Goal: Book appointment/travel/reservation

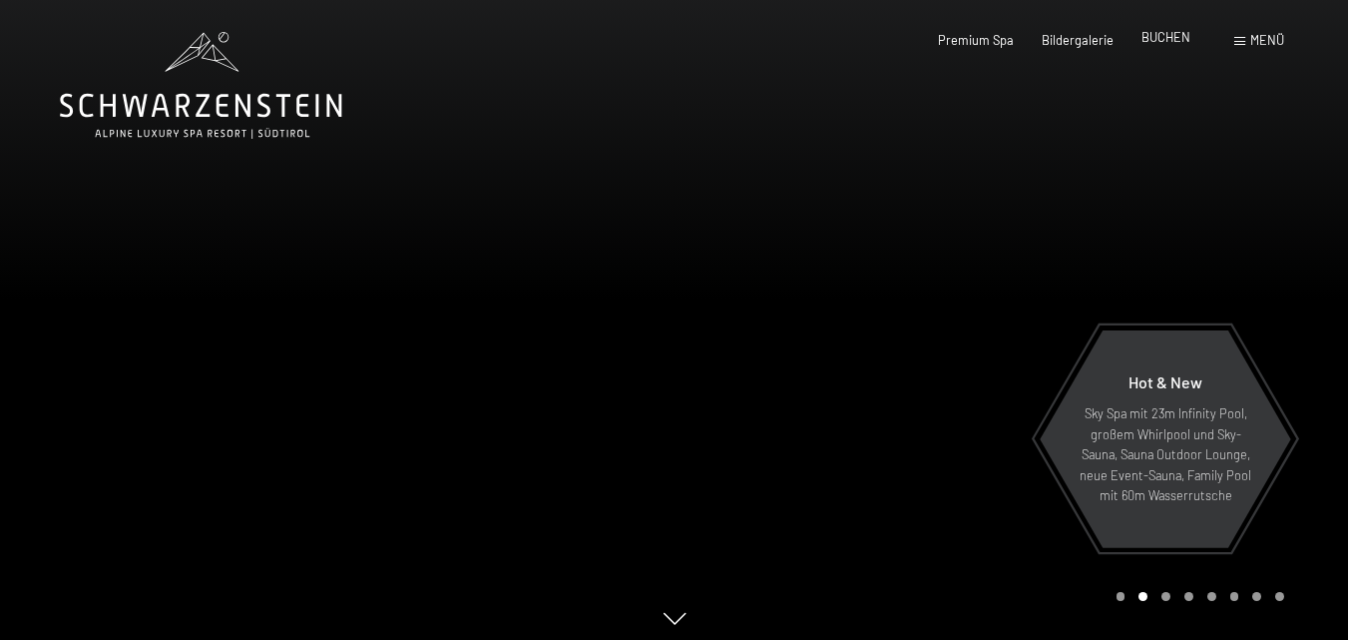
click at [1155, 37] on span "BUCHEN" at bounding box center [1165, 37] width 49 height 16
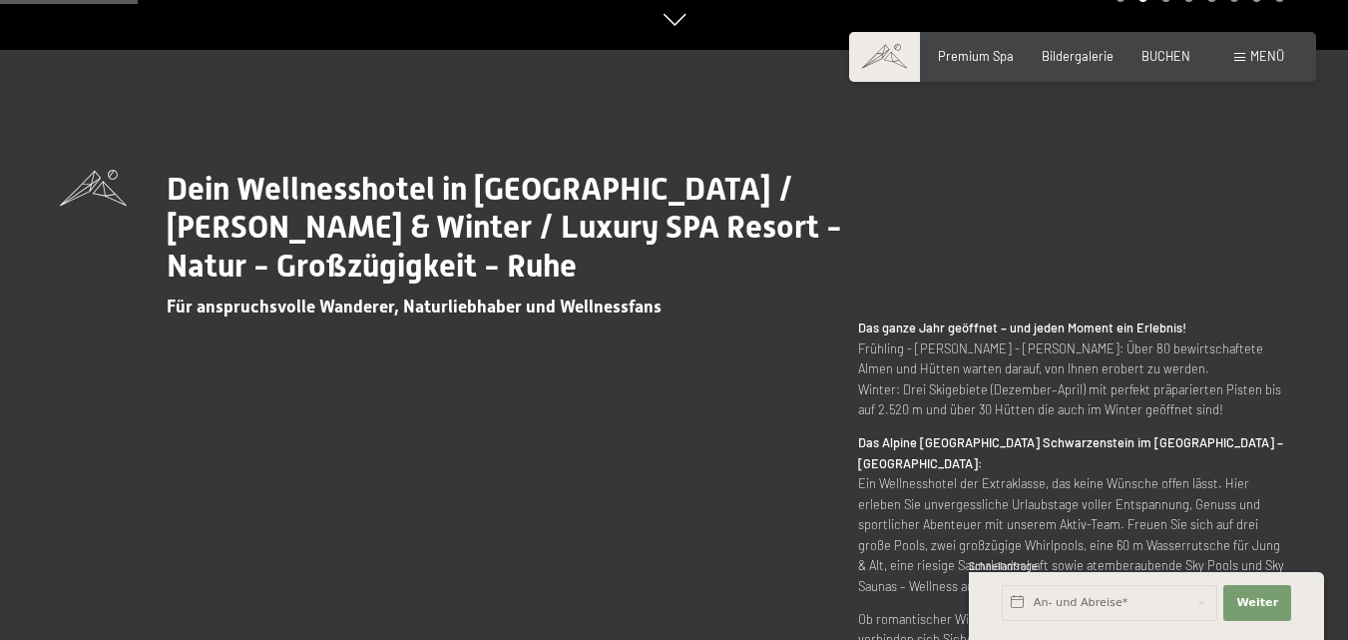
scroll to position [1197, 0]
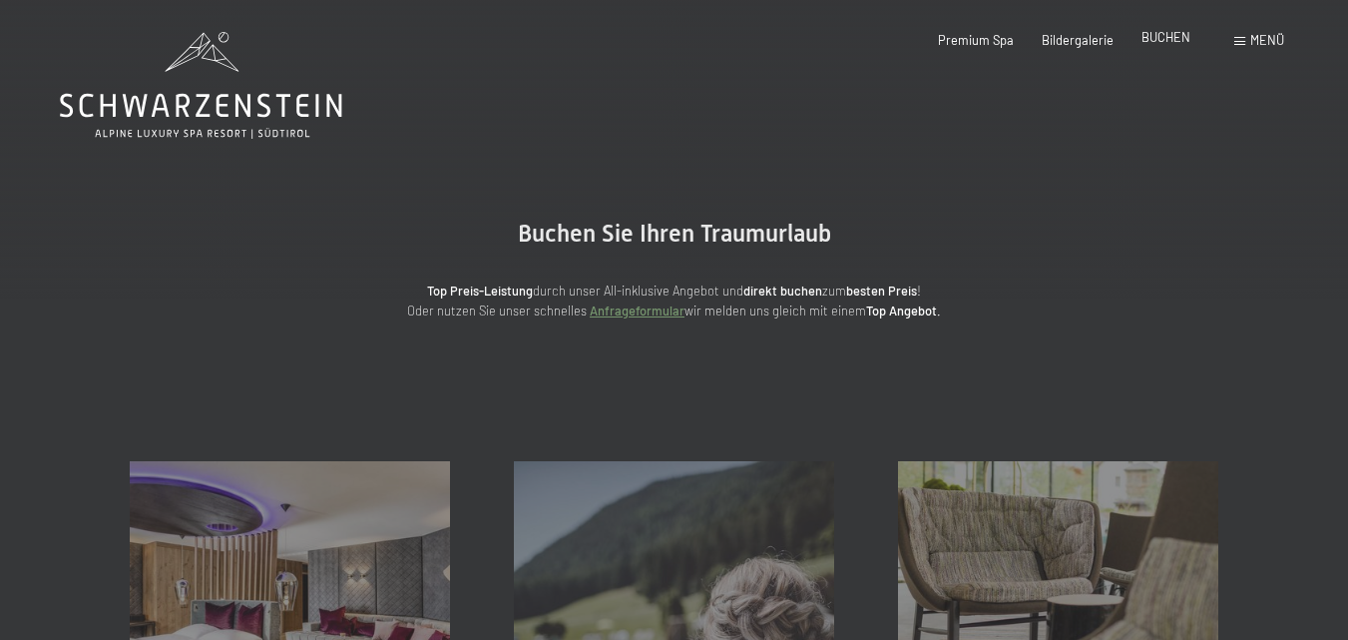
click at [1163, 34] on span "BUCHEN" at bounding box center [1165, 37] width 49 height 16
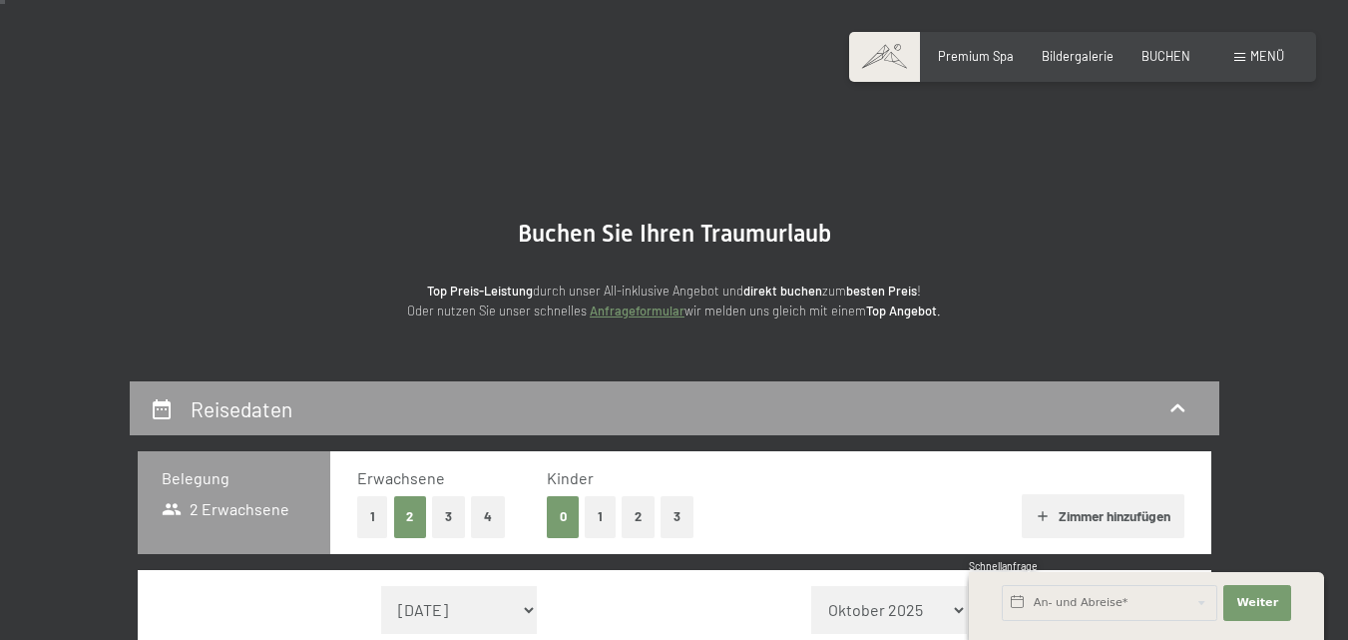
scroll to position [399, 0]
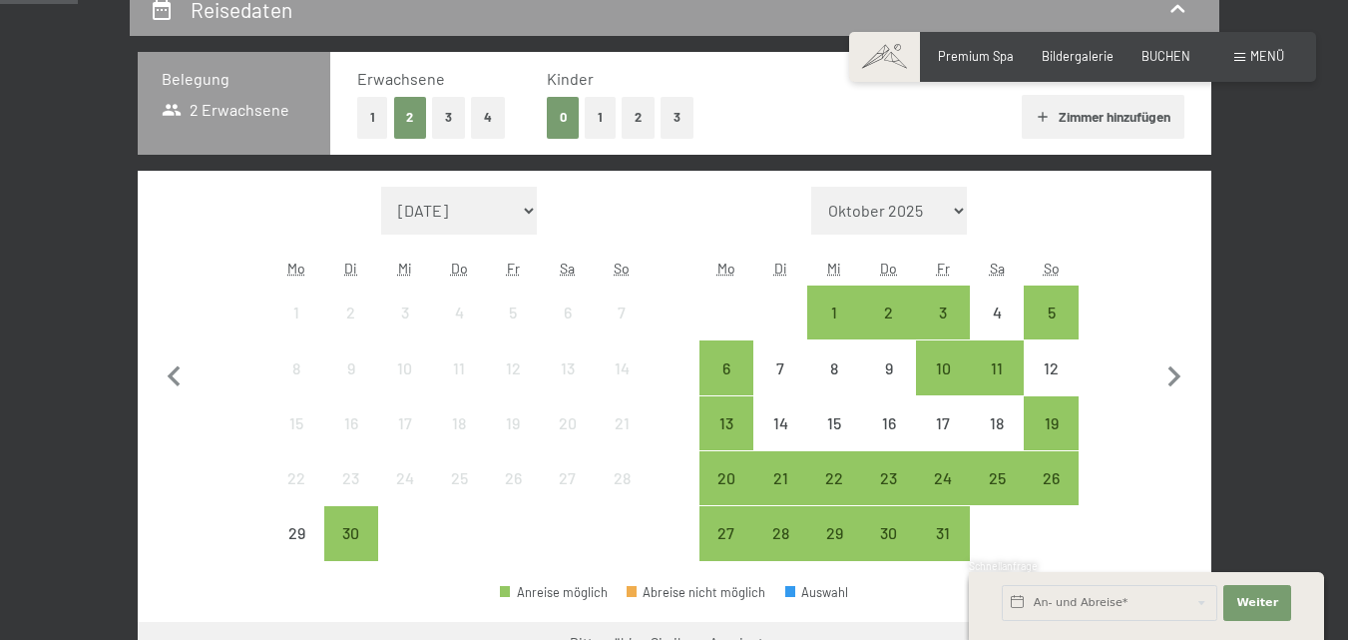
click at [603, 122] on button "1" at bounding box center [600, 117] width 31 height 41
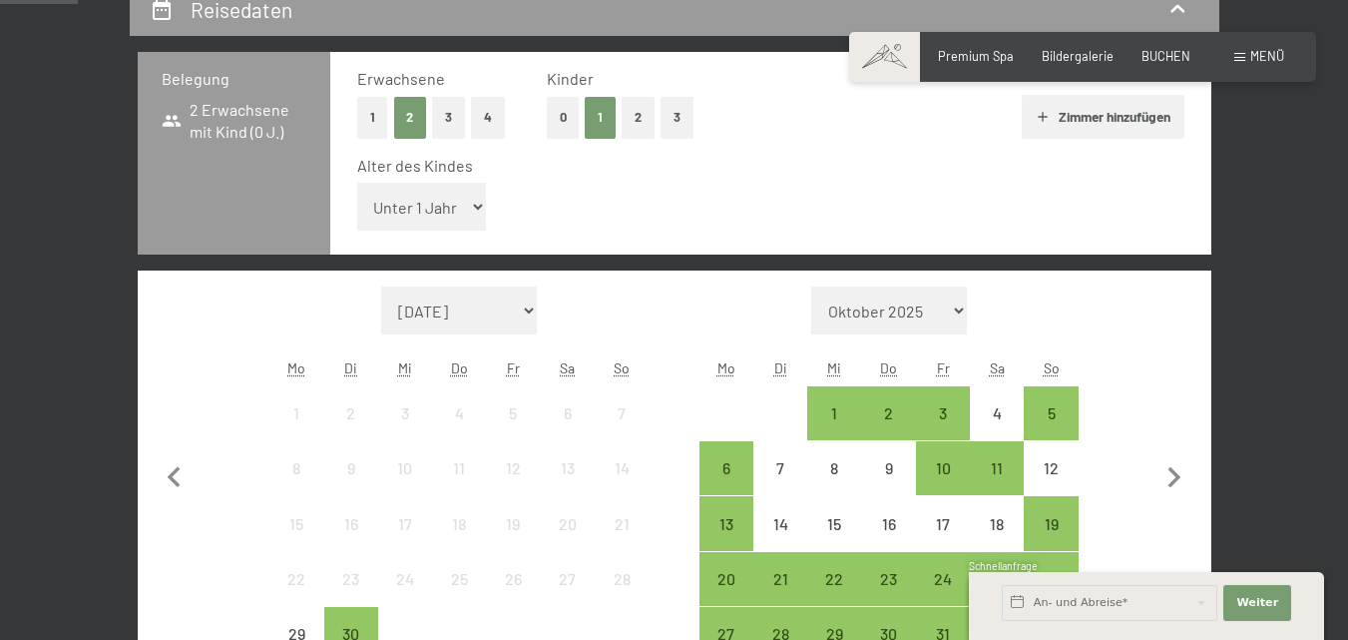
click at [464, 208] on select "Unter 1 Jahr 1 Jahr 2 Jahre 3 Jahre 4 Jahre 5 Jahre 6 Jahre 7 Jahre 8 Jahre 9 J…" at bounding box center [422, 207] width 130 height 48
select select "8"
click at [357, 183] on select "Unter 1 Jahr 1 Jahr 2 Jahre 3 Jahre 4 Jahre 5 Jahre 6 Jahre 7 Jahre 8 Jahre 9 J…" at bounding box center [422, 207] width 130 height 48
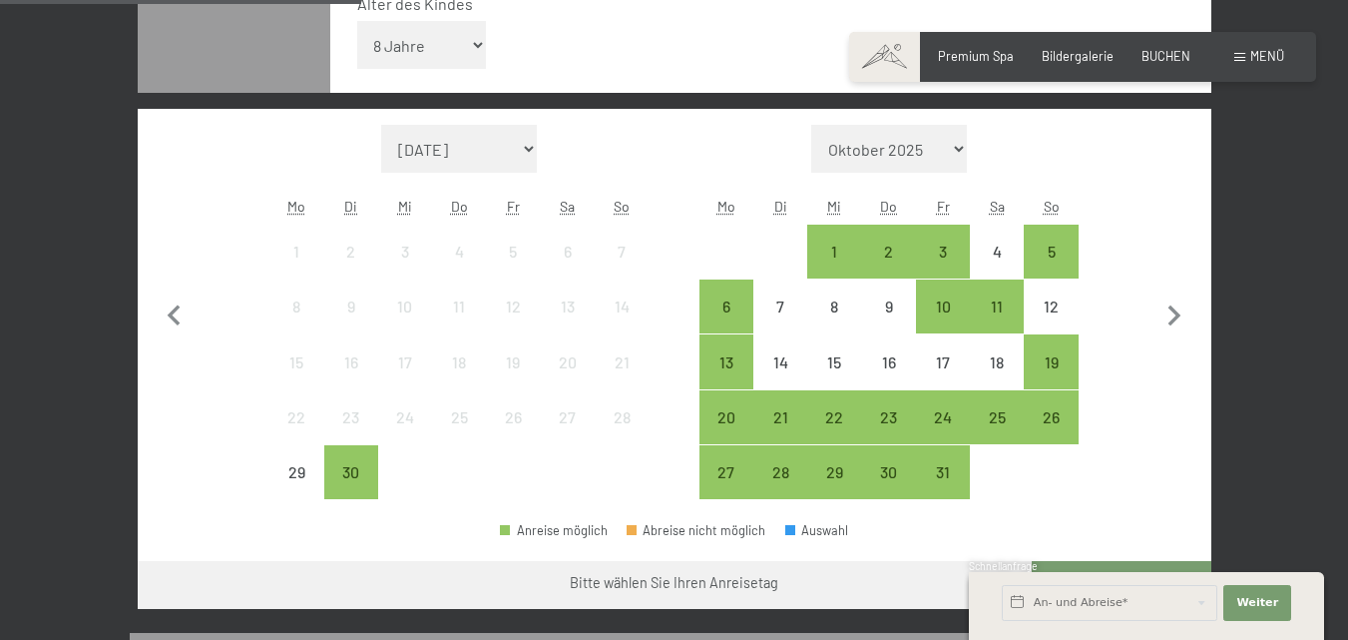
scroll to position [599, 0]
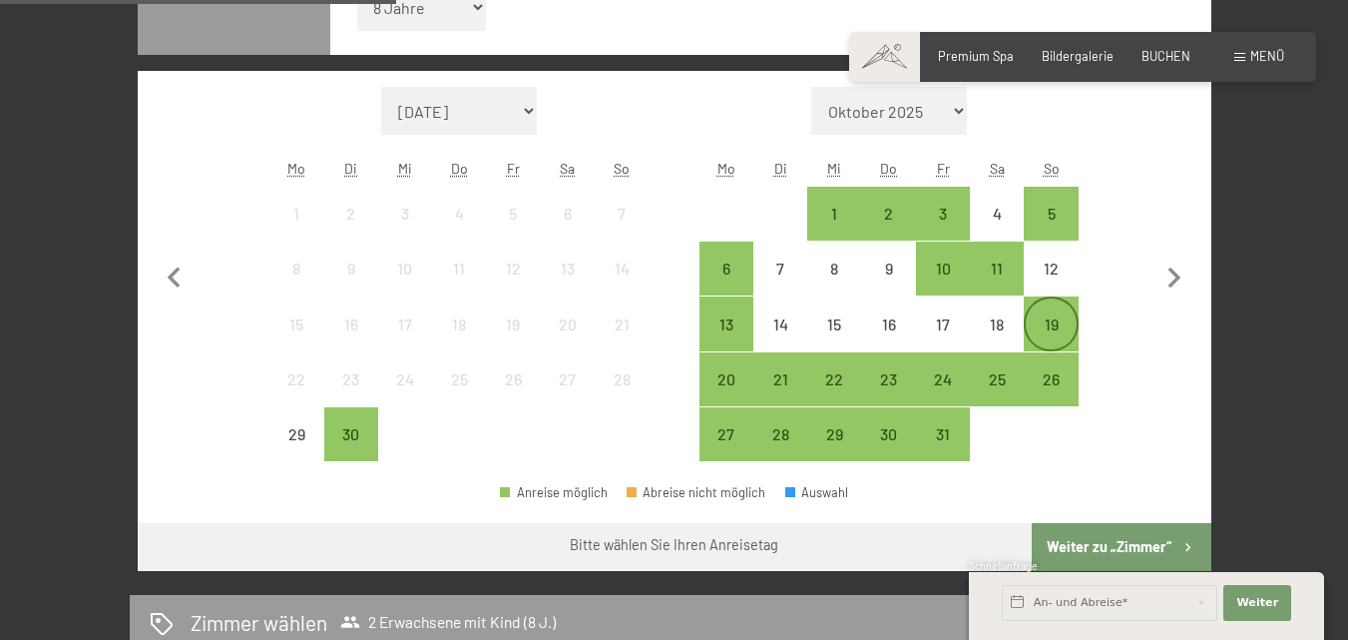
click at [1052, 327] on div "19" at bounding box center [1051, 341] width 50 height 50
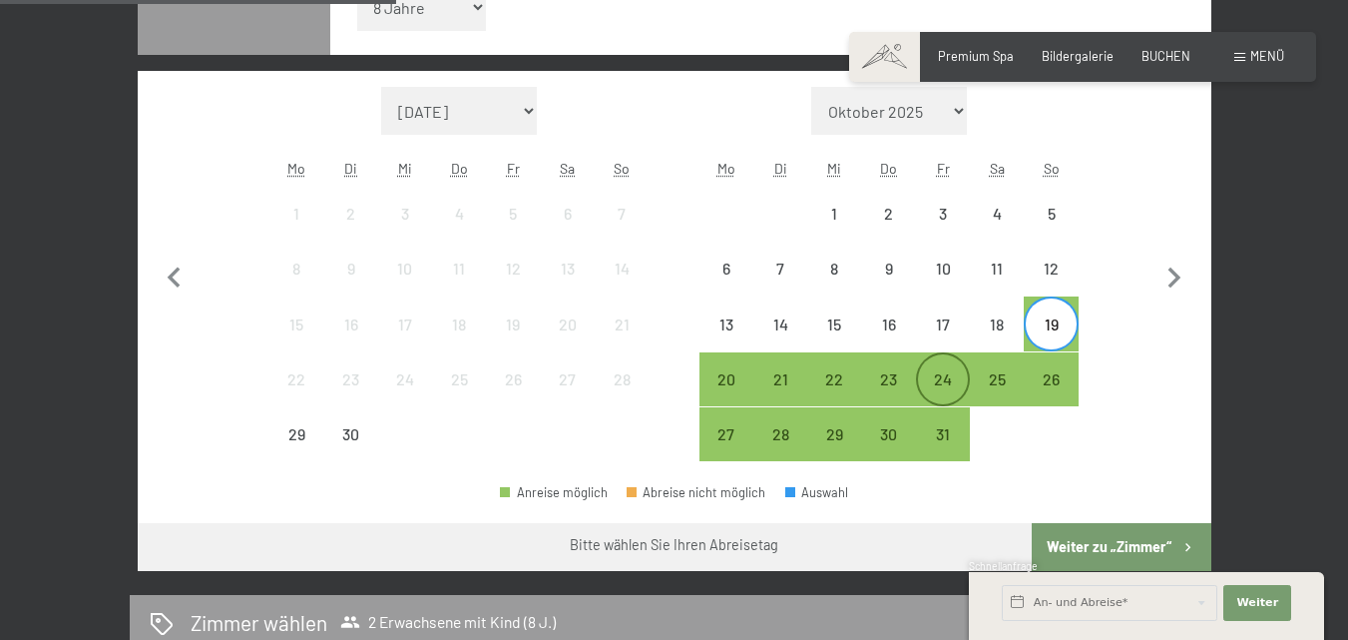
click at [942, 385] on div "24" at bounding box center [943, 396] width 50 height 50
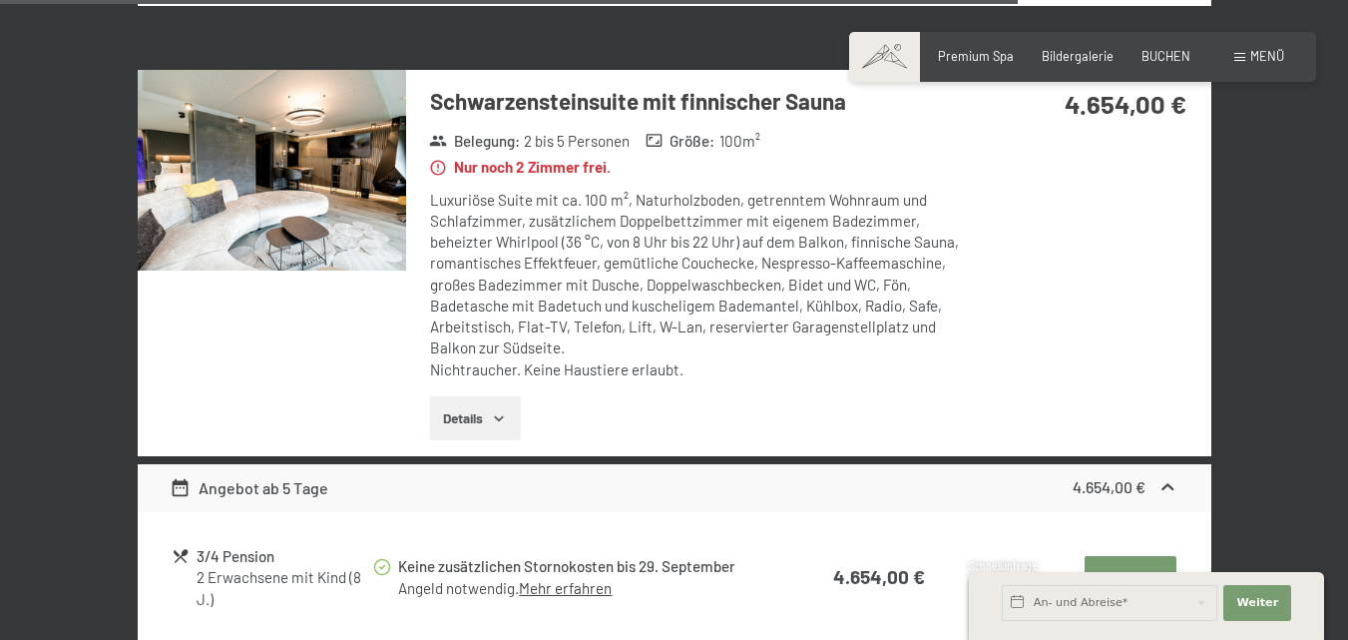
scroll to position [4190, 0]
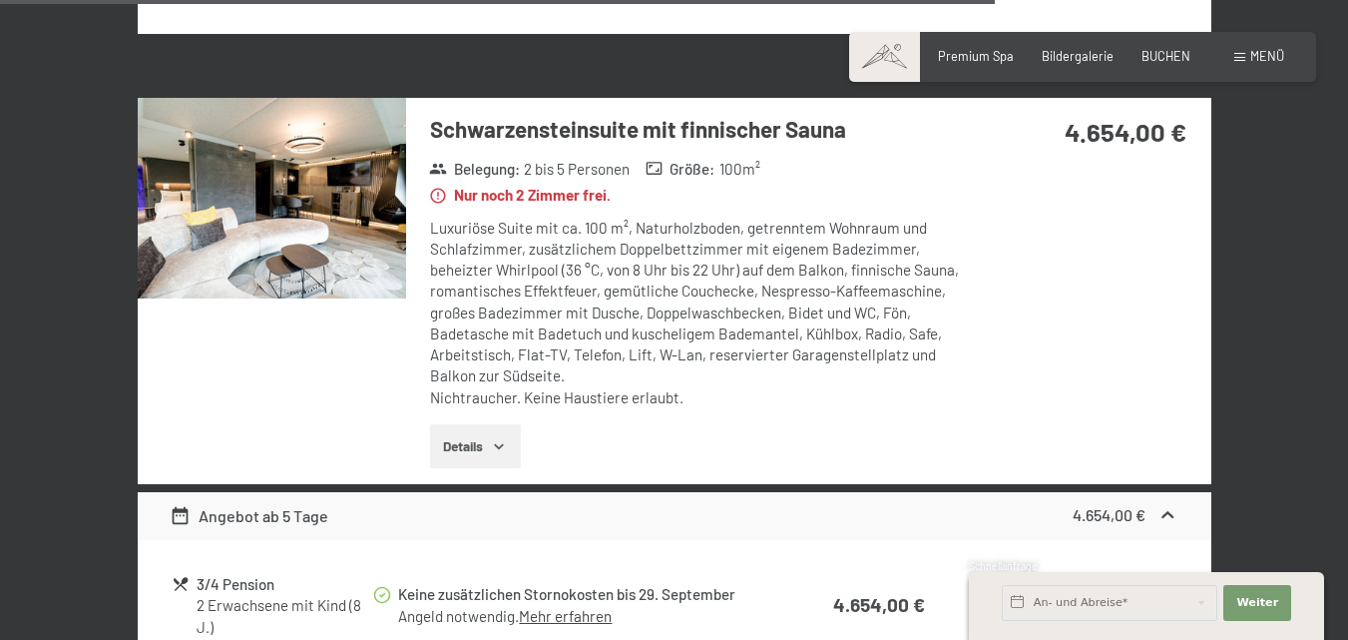
click at [274, 277] on img at bounding box center [272, 199] width 268 height 202
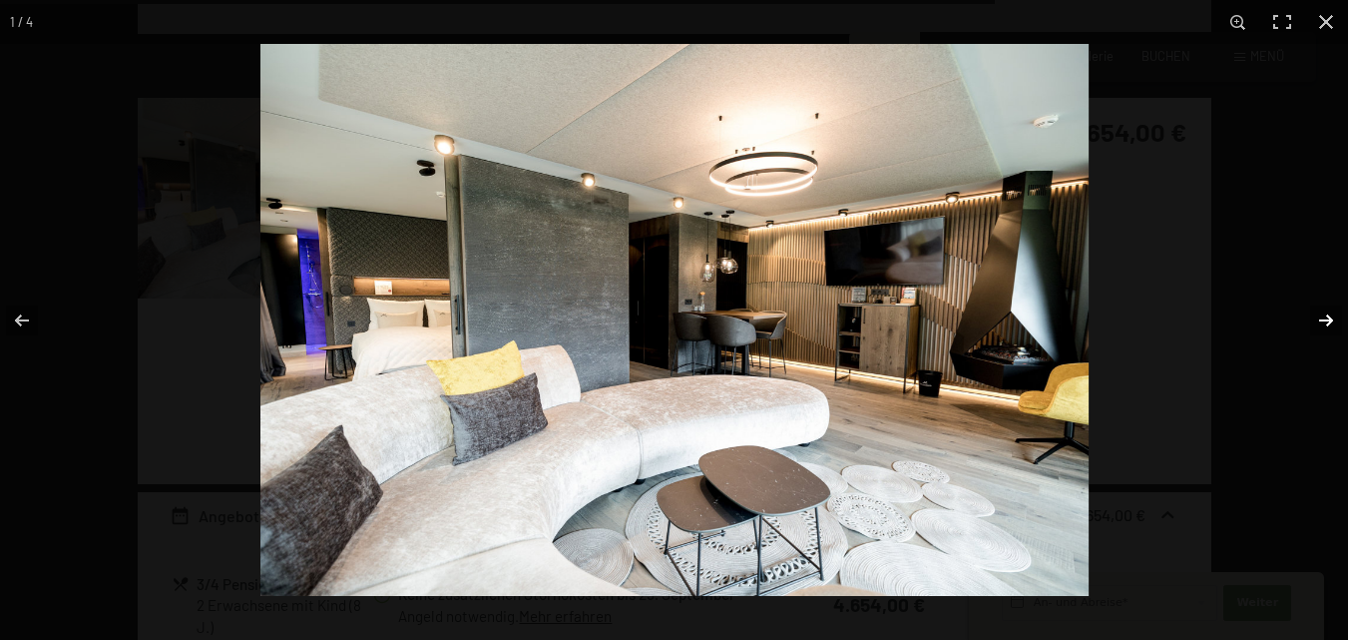
click at [1320, 314] on button "button" at bounding box center [1313, 320] width 70 height 100
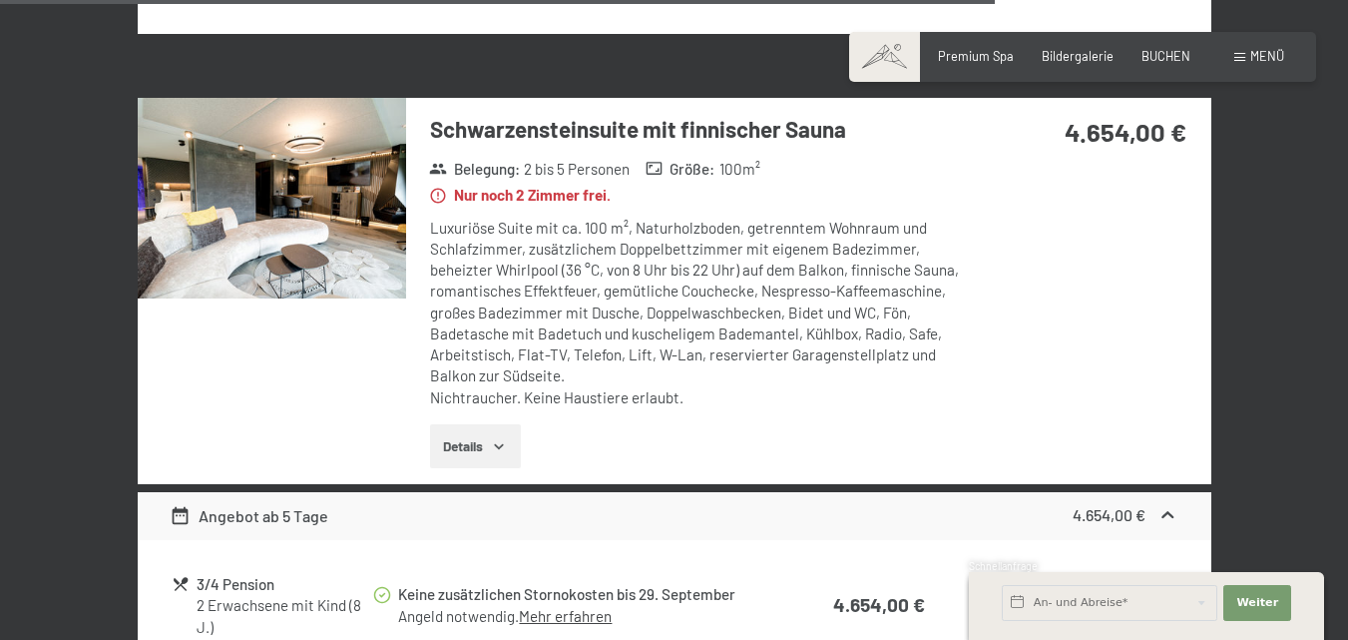
click at [0, 0] on button "button" at bounding box center [0, 0] width 0 height 0
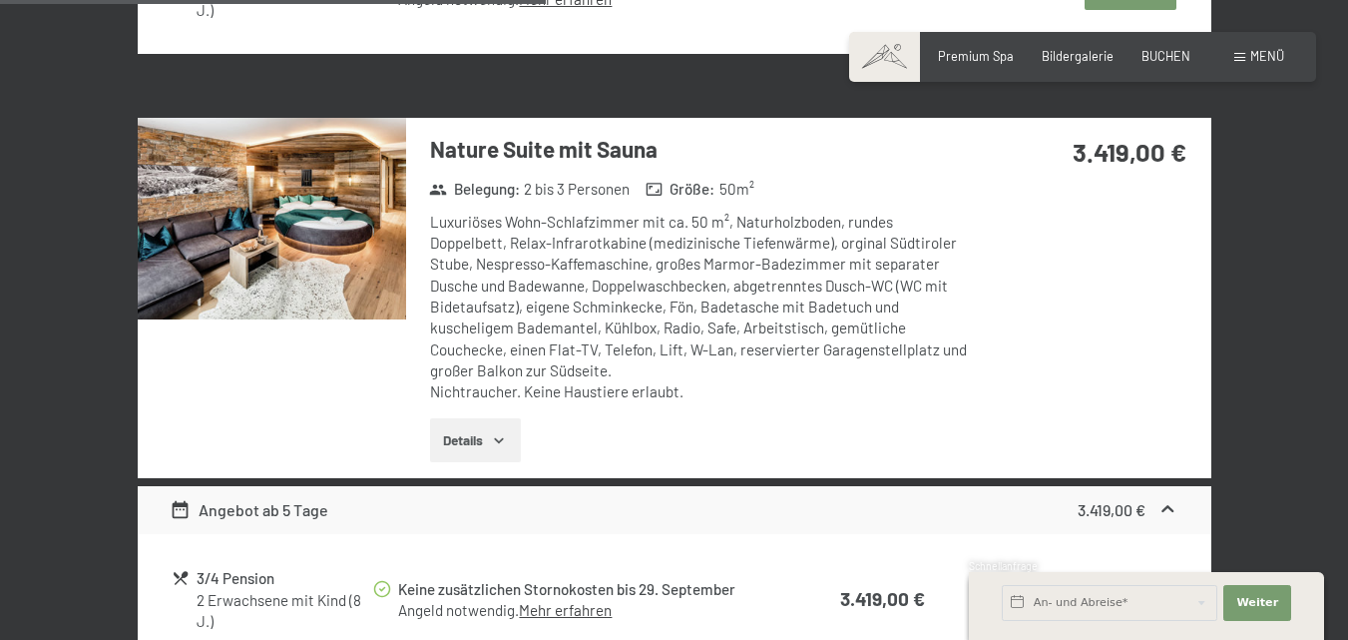
scroll to position [2295, 0]
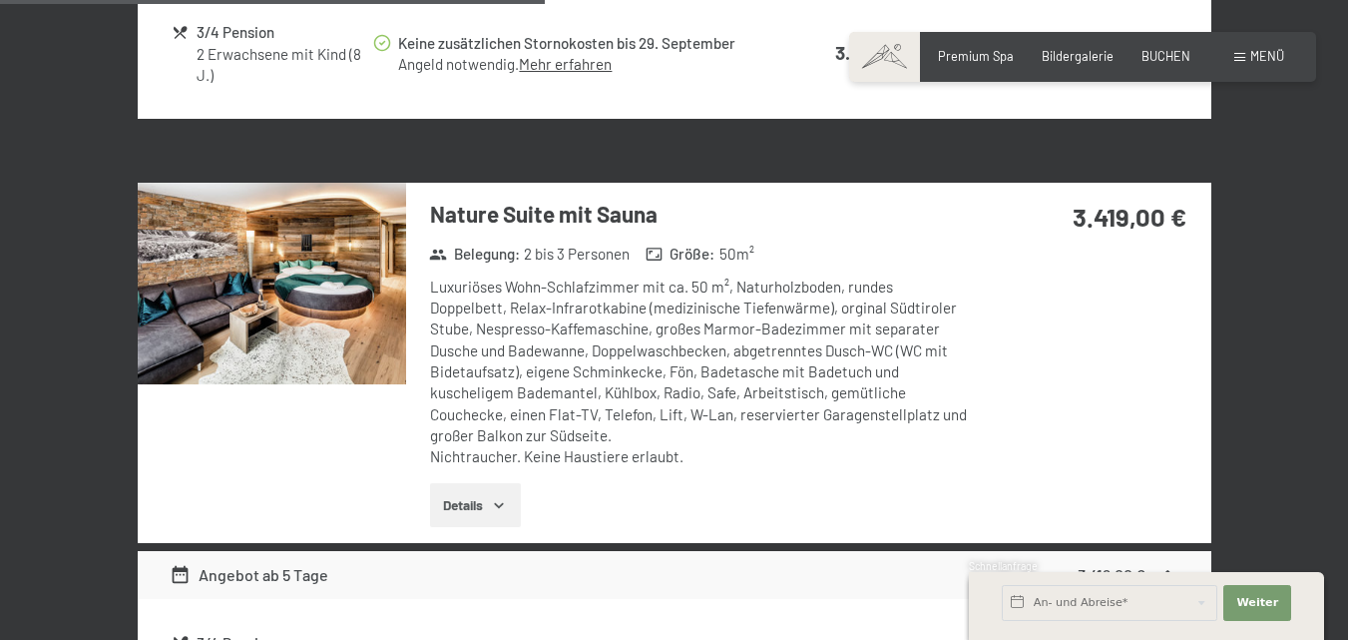
click at [341, 343] on img at bounding box center [272, 284] width 268 height 202
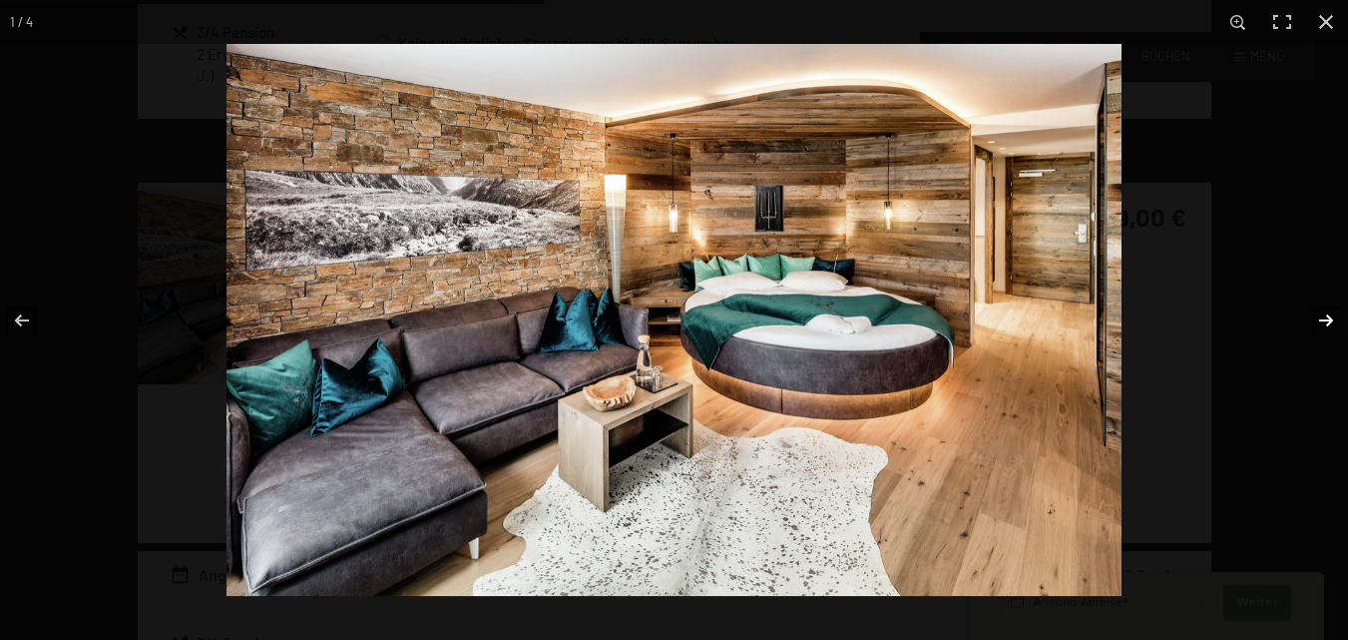
click at [1325, 325] on button "button" at bounding box center [1313, 320] width 70 height 100
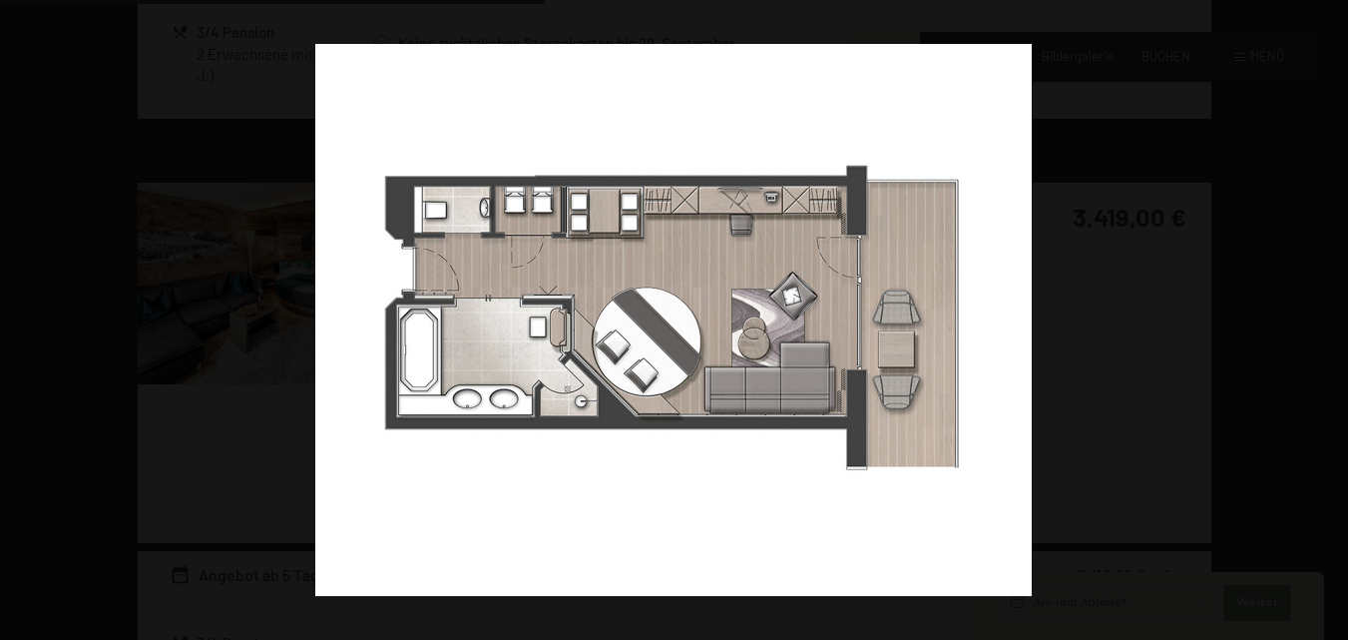
click at [1325, 325] on button "button" at bounding box center [1313, 320] width 70 height 100
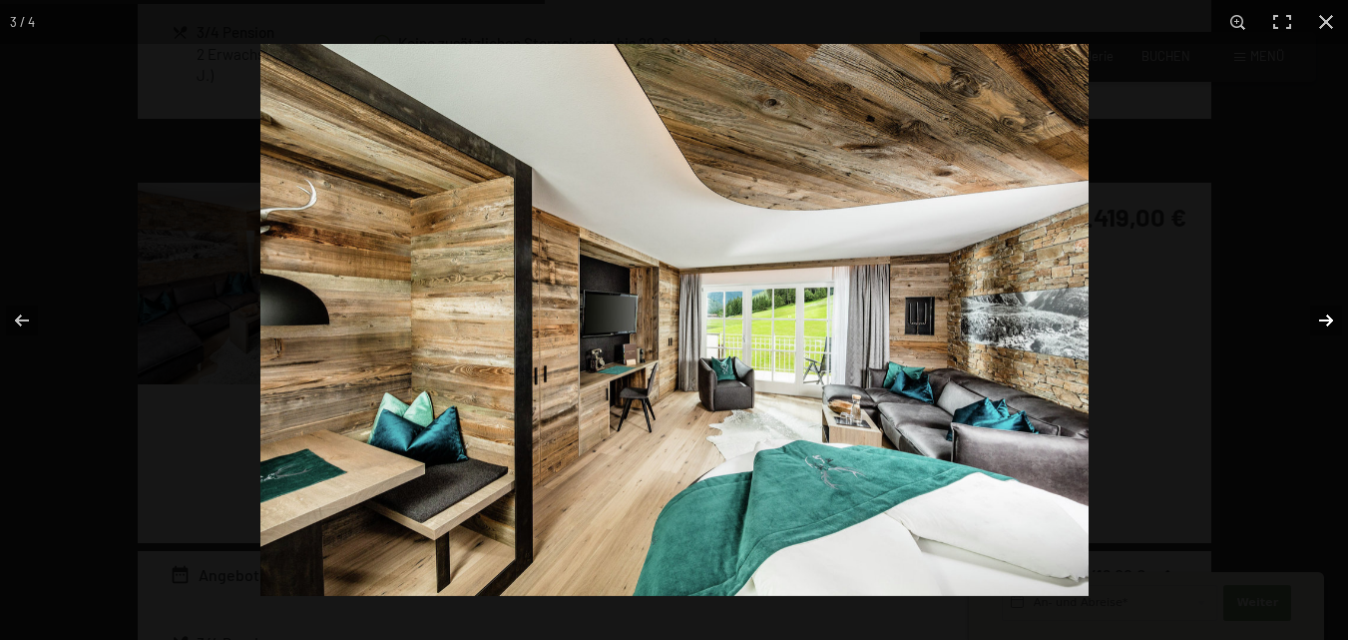
click at [1326, 321] on button "button" at bounding box center [1313, 320] width 70 height 100
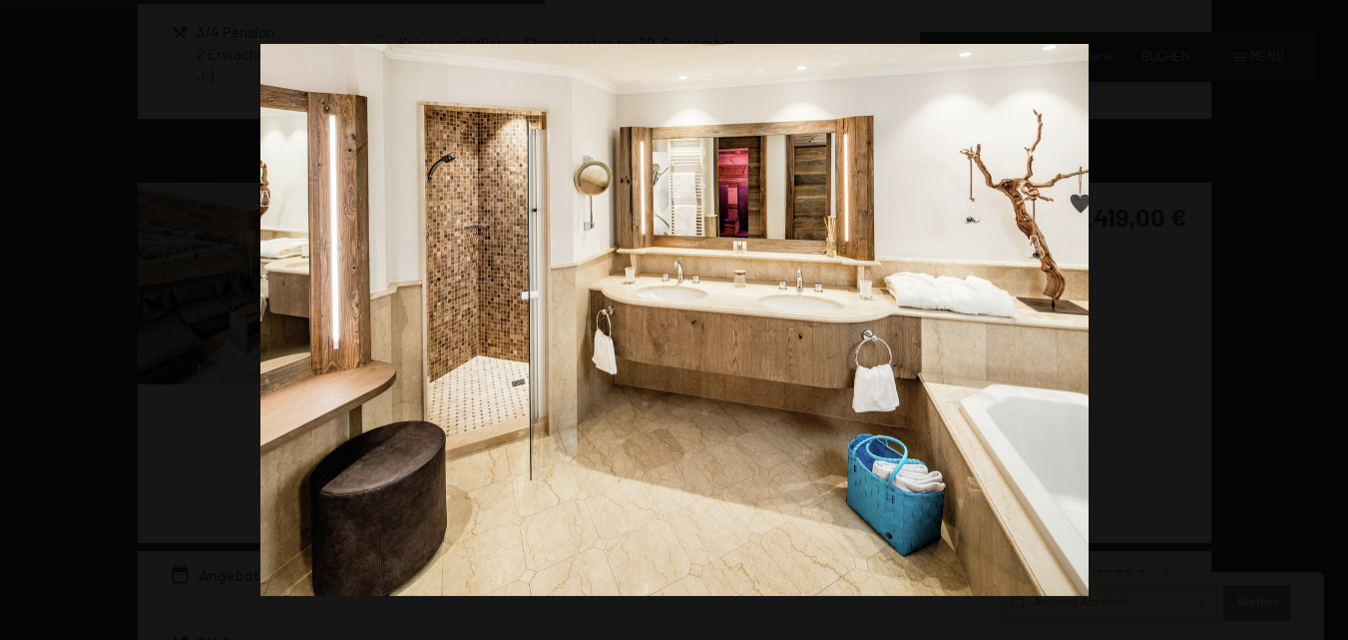
click at [1324, 325] on button "button" at bounding box center [1313, 320] width 70 height 100
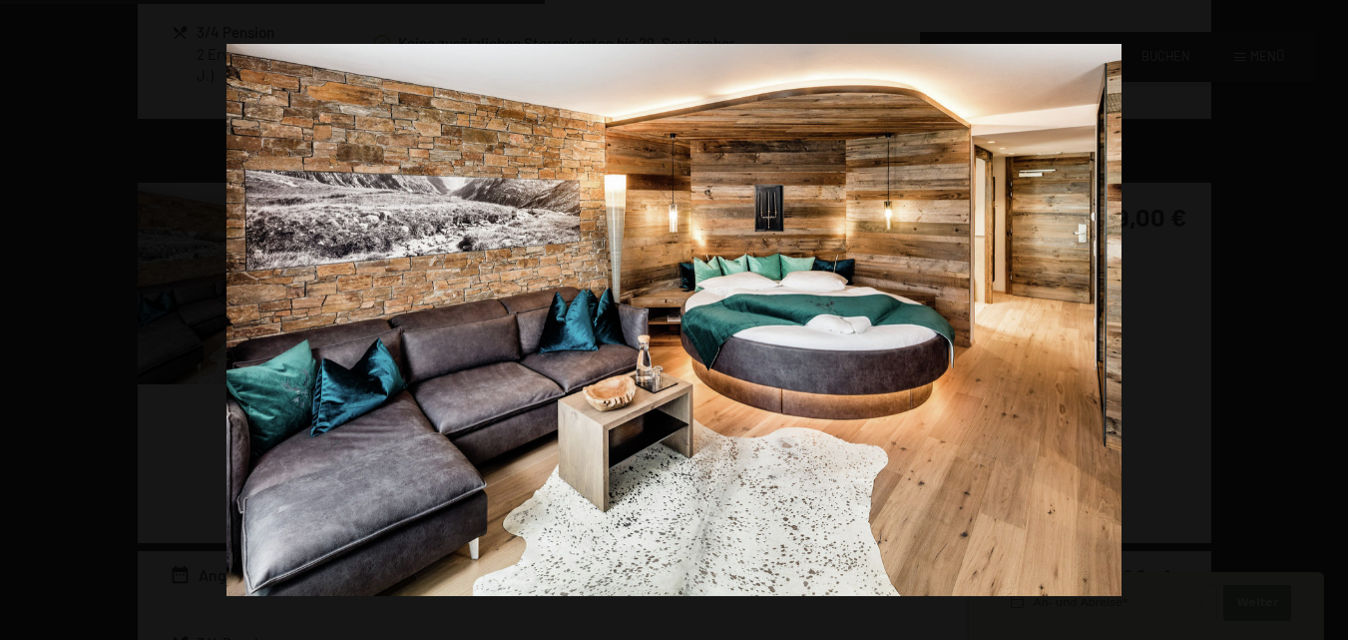
click at [1324, 325] on button "button" at bounding box center [1313, 320] width 70 height 100
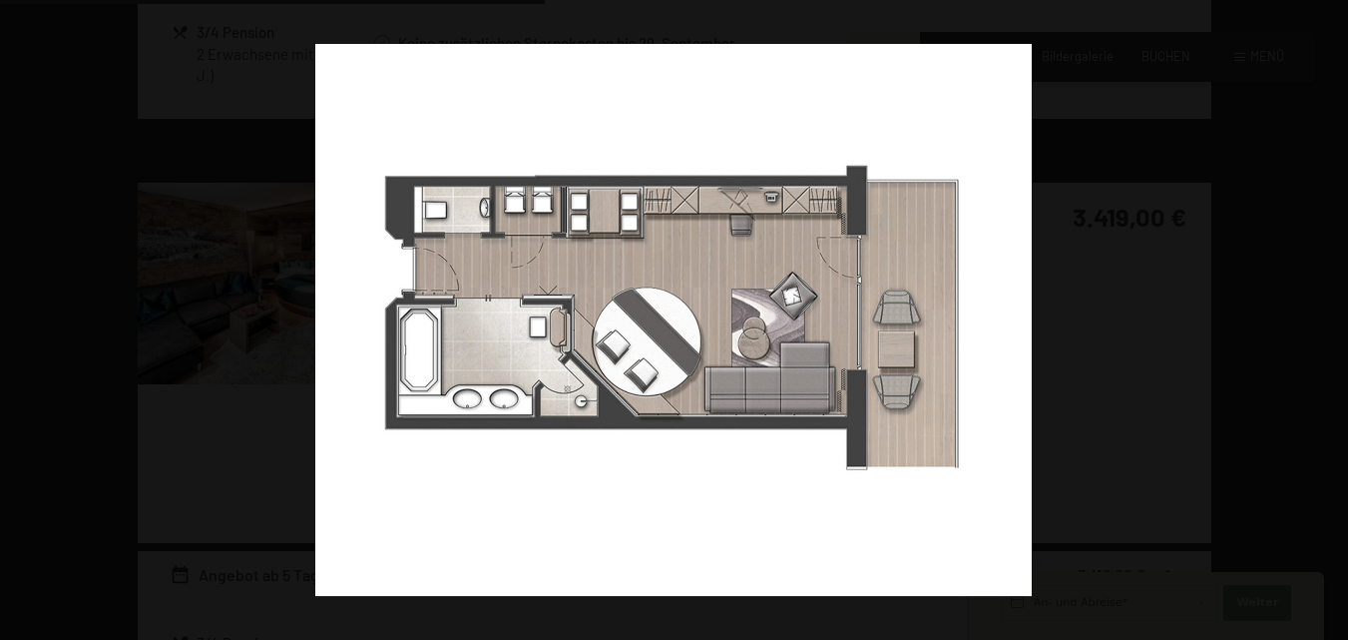
click at [1324, 325] on button "button" at bounding box center [1313, 320] width 70 height 100
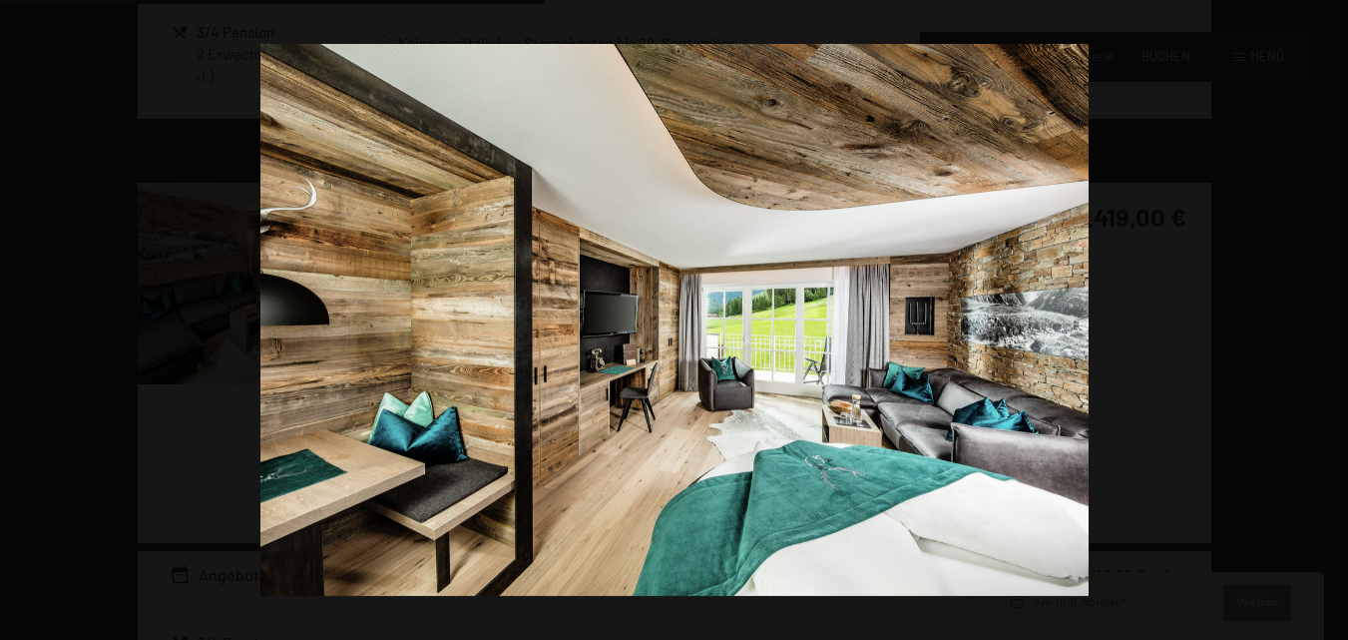
click at [1324, 325] on button "button" at bounding box center [1313, 320] width 70 height 100
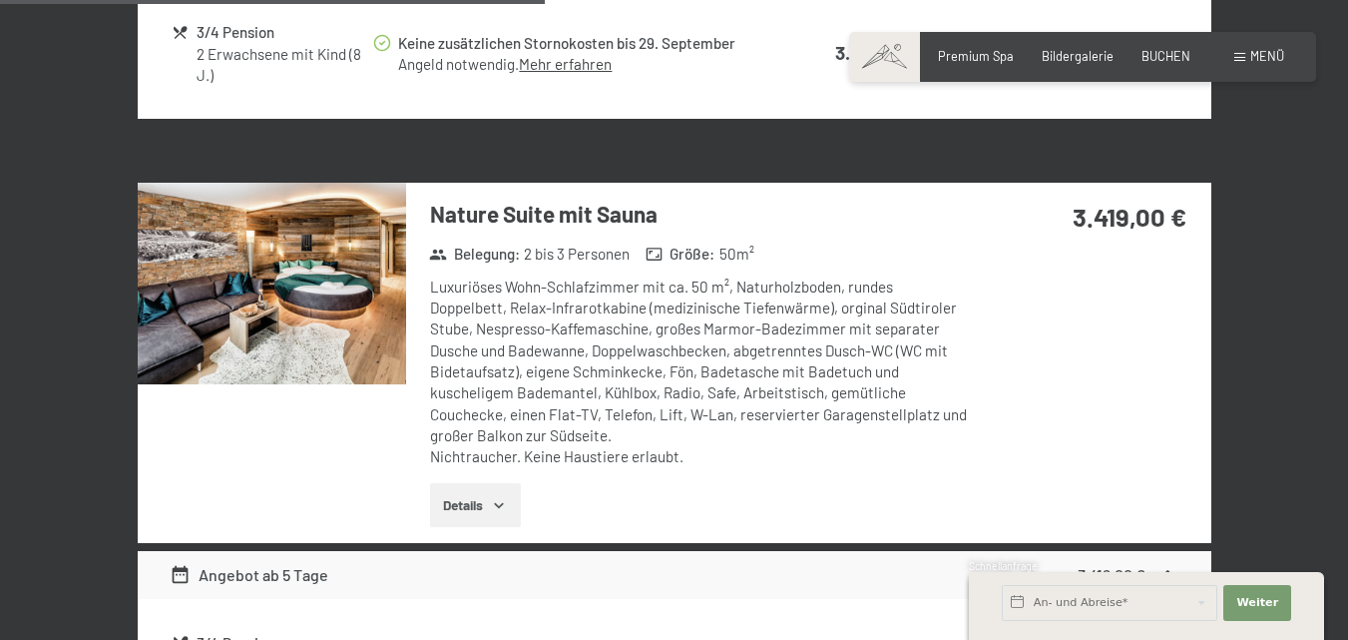
click at [0, 0] on button "button" at bounding box center [0, 0] width 0 height 0
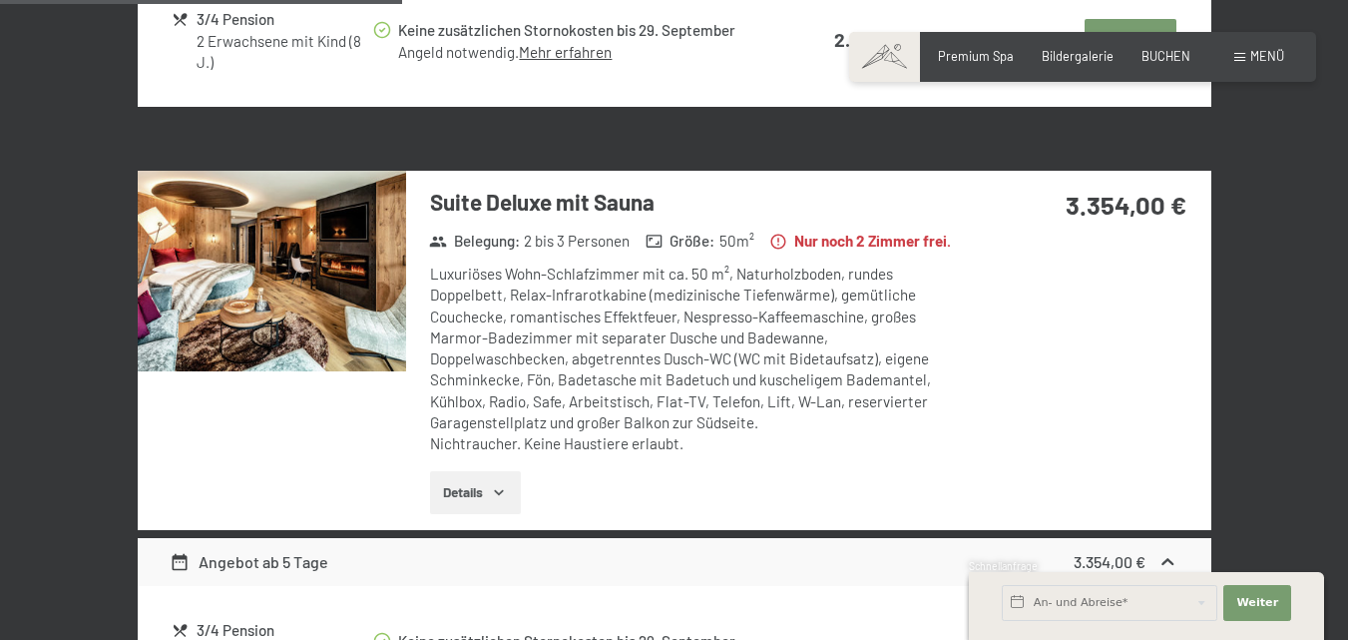
scroll to position [1696, 0]
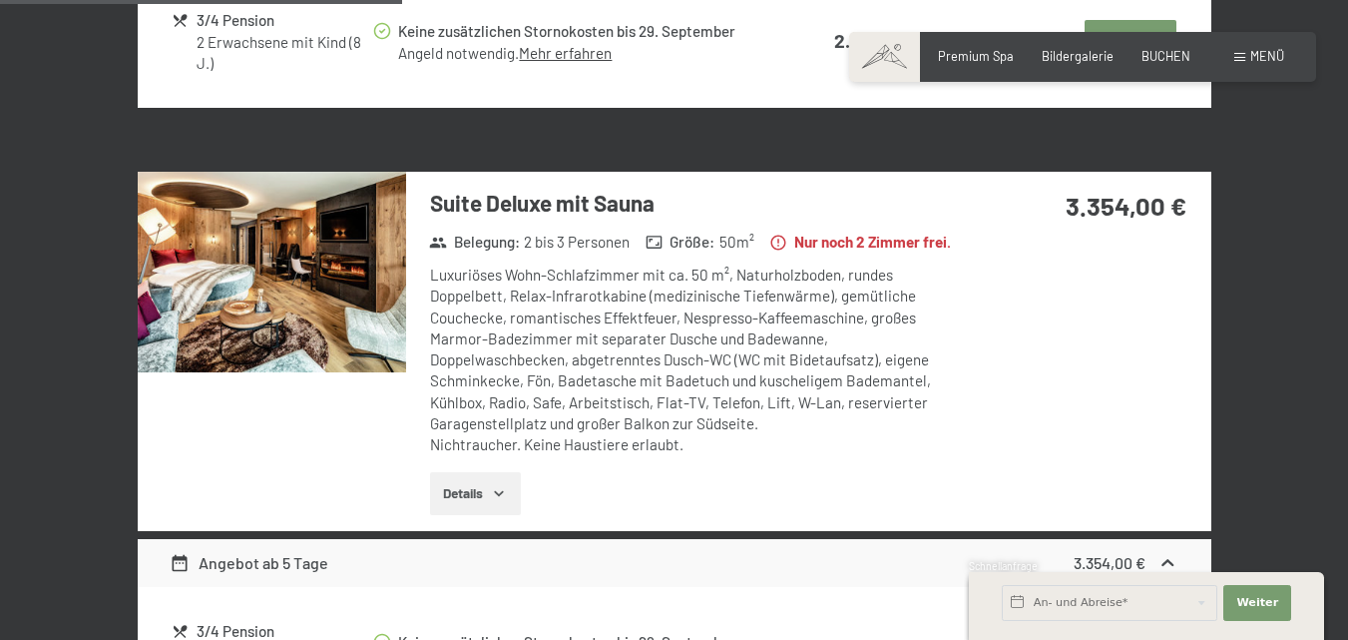
click at [327, 320] on img at bounding box center [272, 273] width 268 height 202
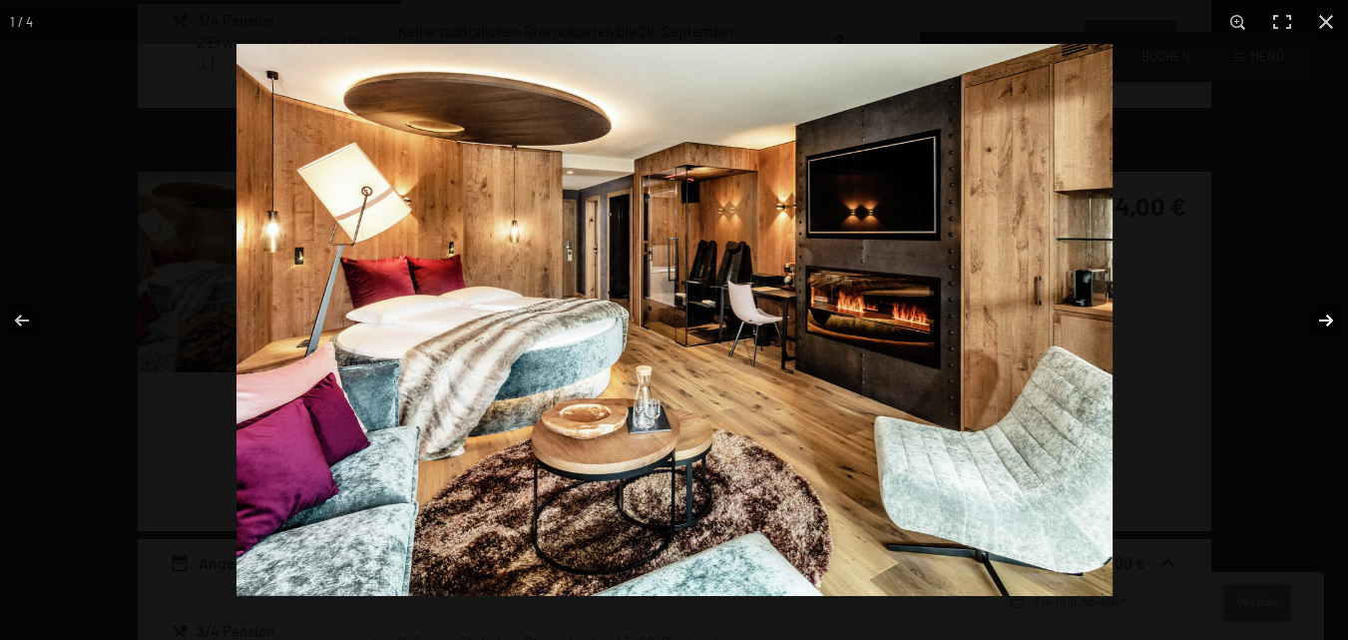
click at [1328, 319] on button "button" at bounding box center [1313, 320] width 70 height 100
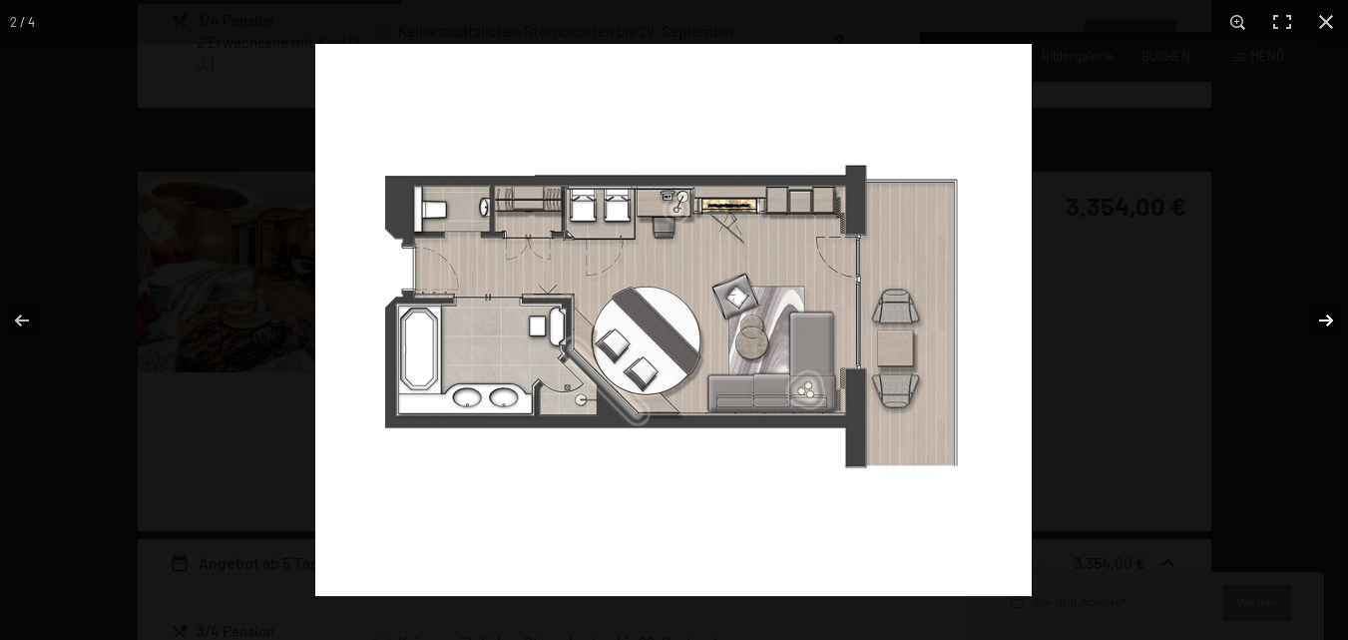
click at [1328, 319] on button "button" at bounding box center [1313, 320] width 70 height 100
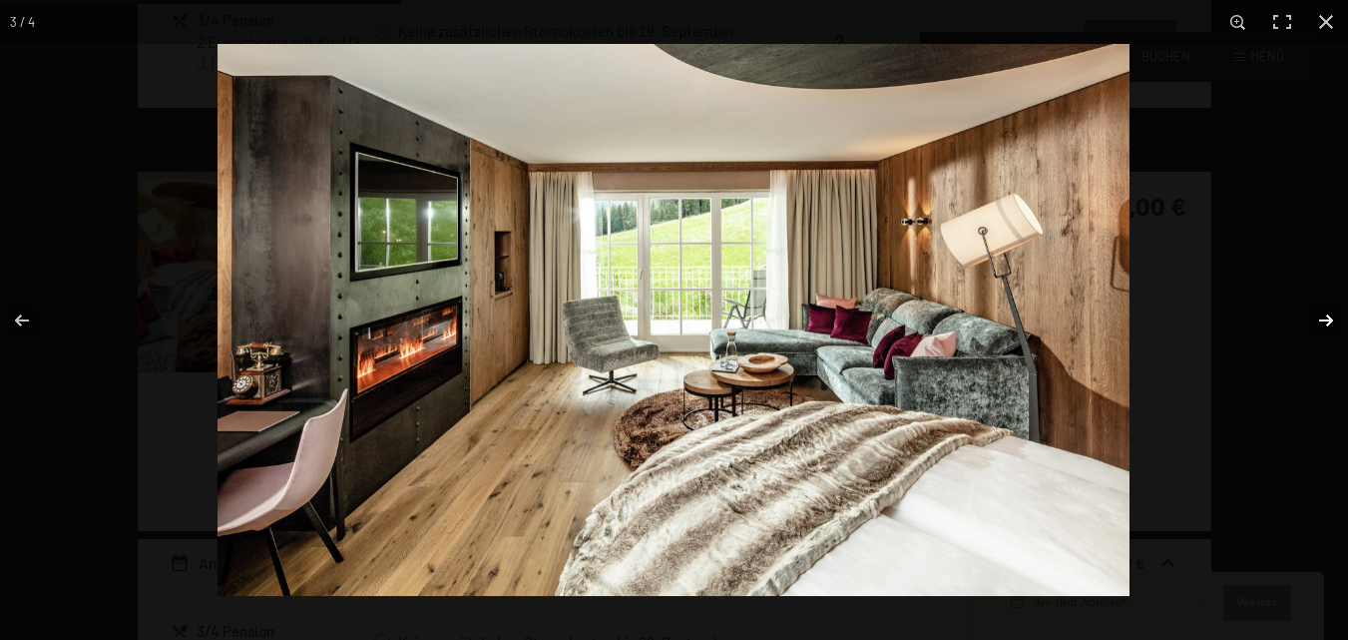
click at [1328, 319] on button "button" at bounding box center [1313, 320] width 70 height 100
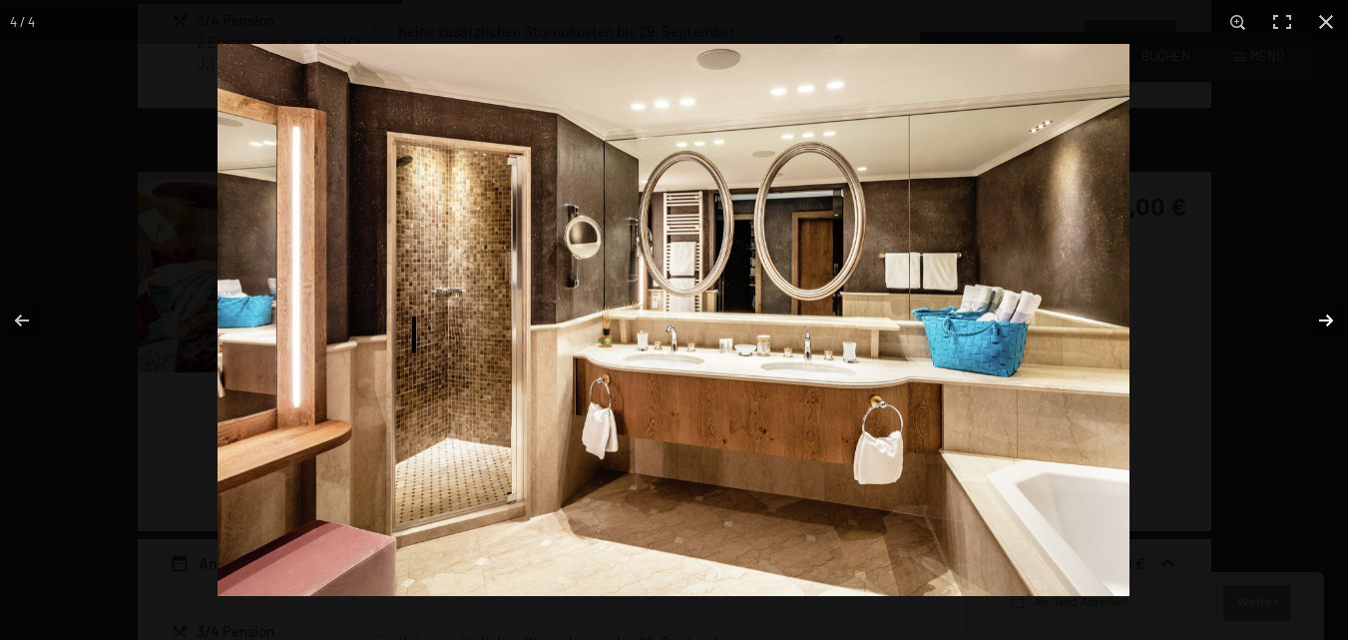
click at [1328, 319] on button "button" at bounding box center [1313, 320] width 70 height 100
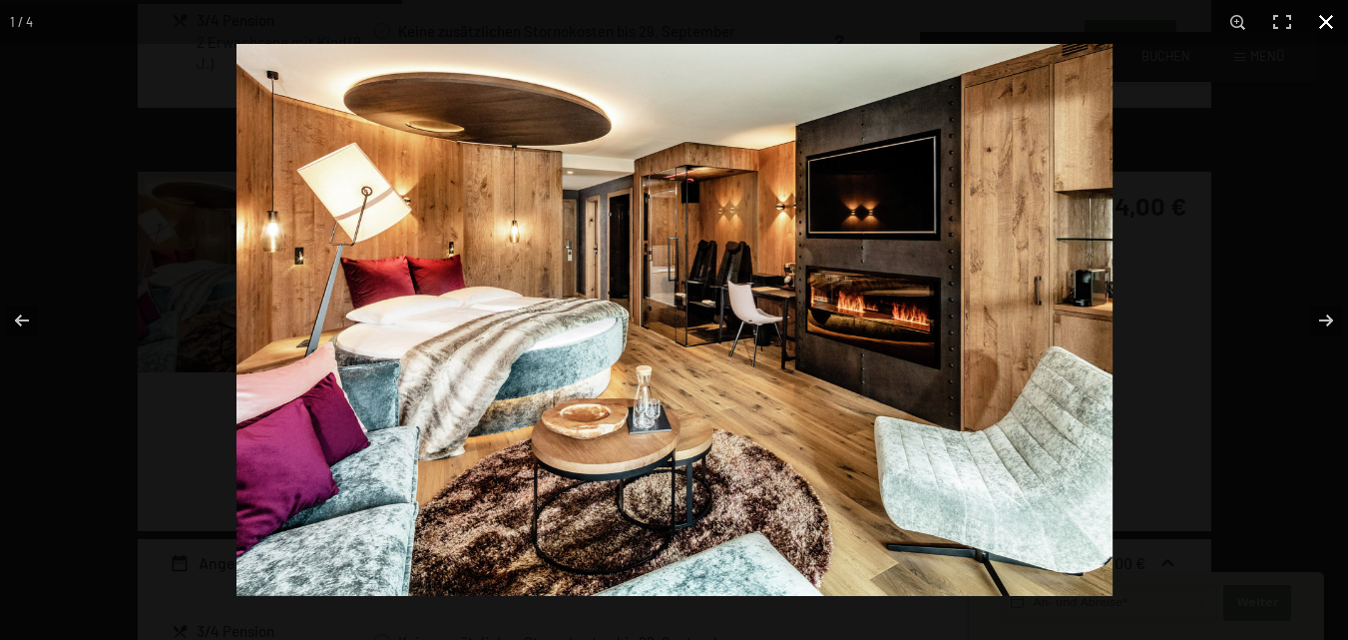
click at [1327, 23] on button "button" at bounding box center [1326, 22] width 44 height 44
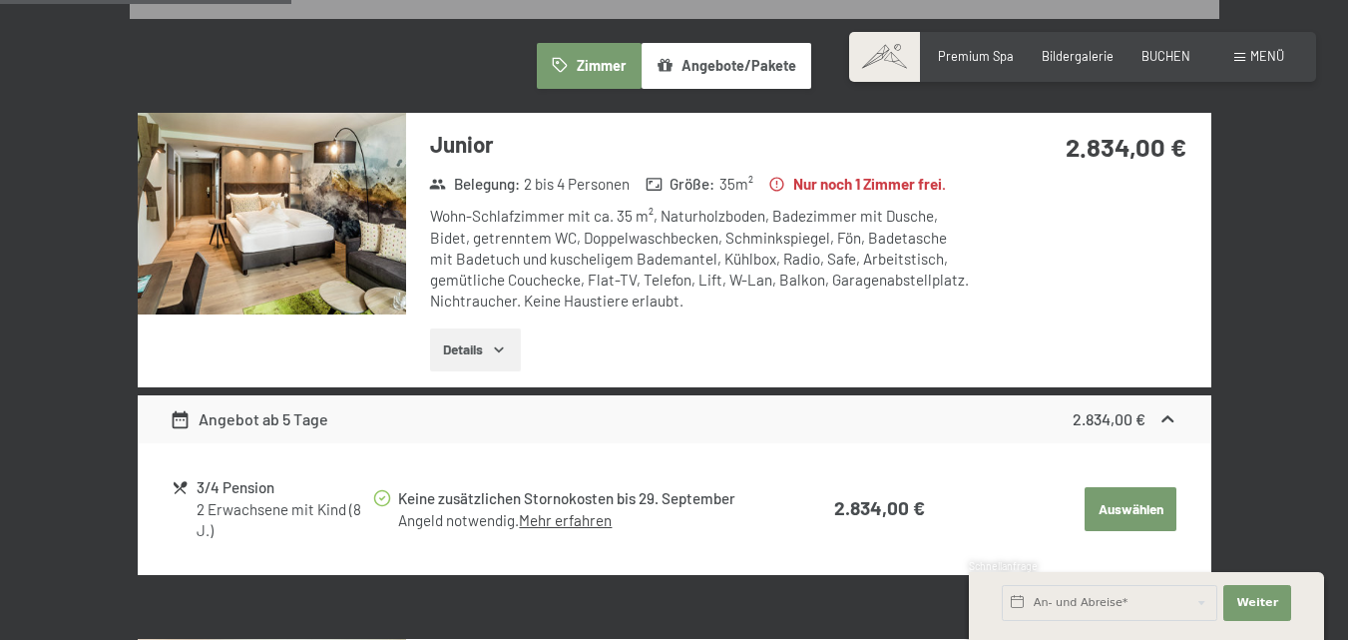
scroll to position [1197, 0]
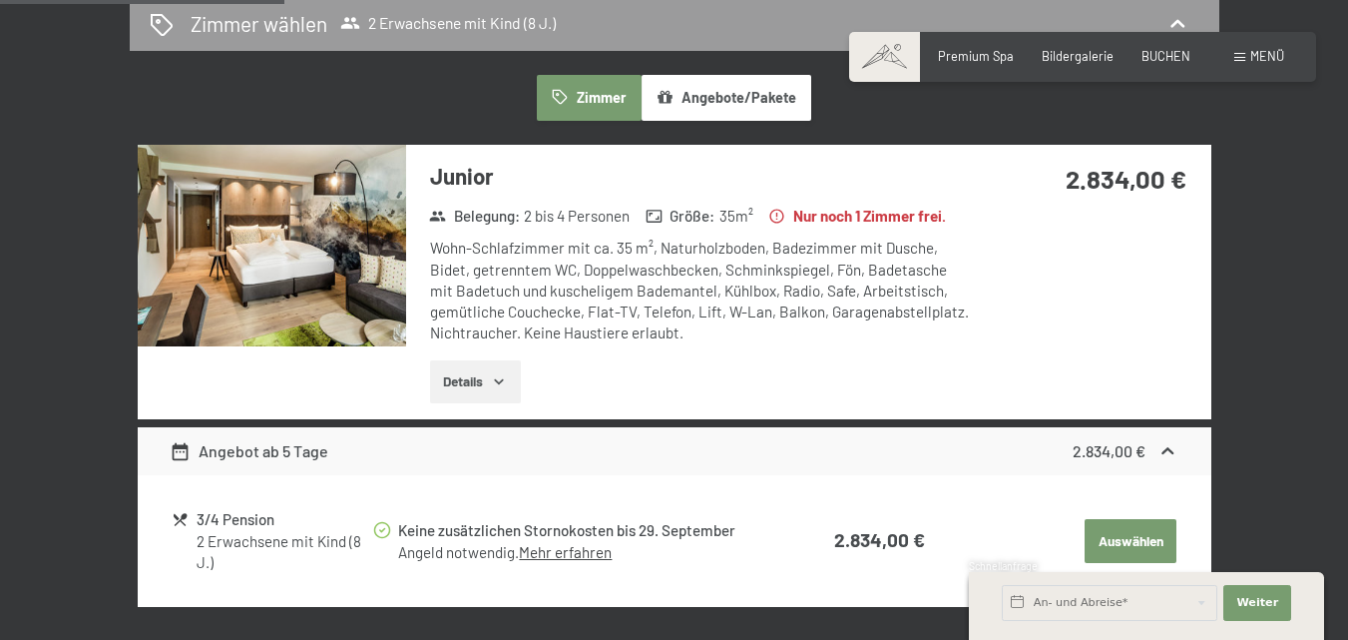
click at [356, 221] on img at bounding box center [272, 246] width 268 height 202
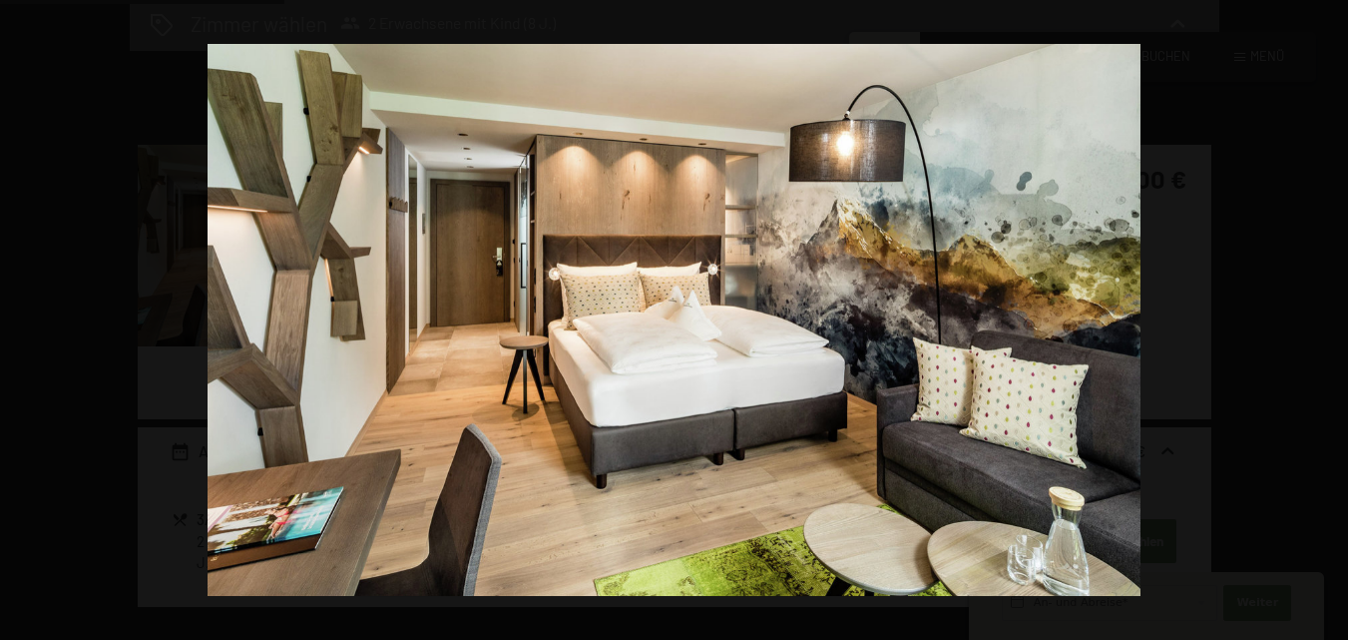
click at [1325, 319] on button "button" at bounding box center [1313, 320] width 70 height 100
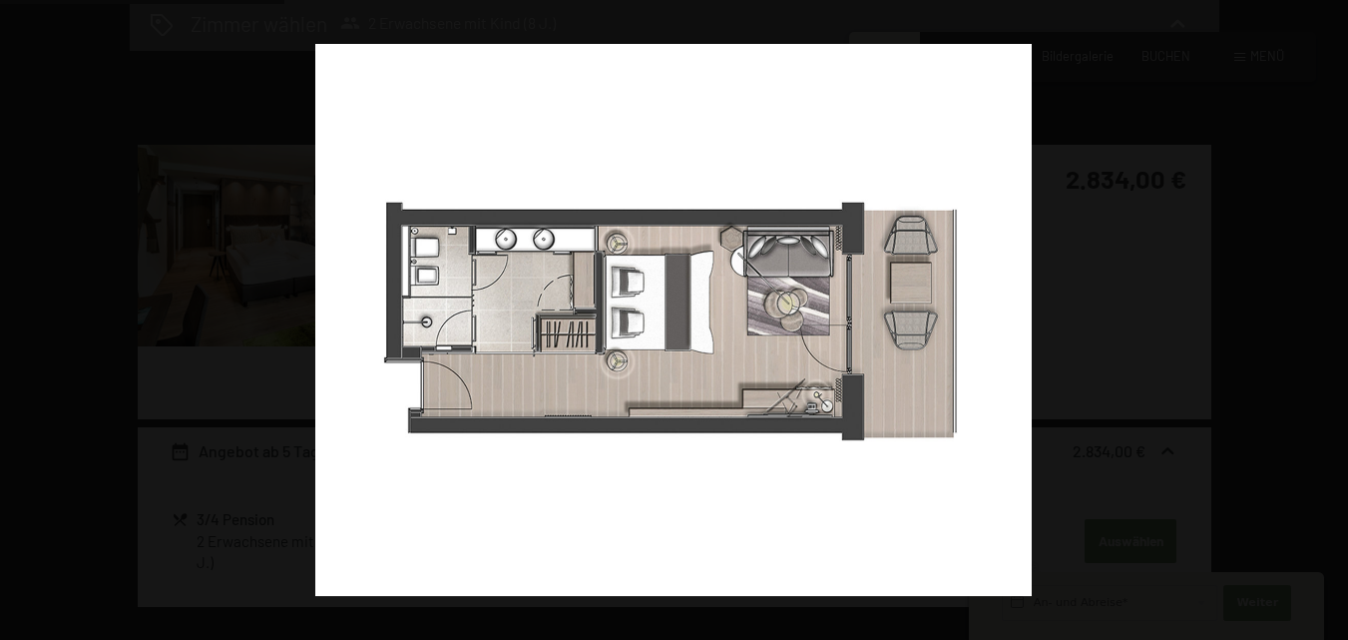
click at [1325, 319] on button "button" at bounding box center [1313, 320] width 70 height 100
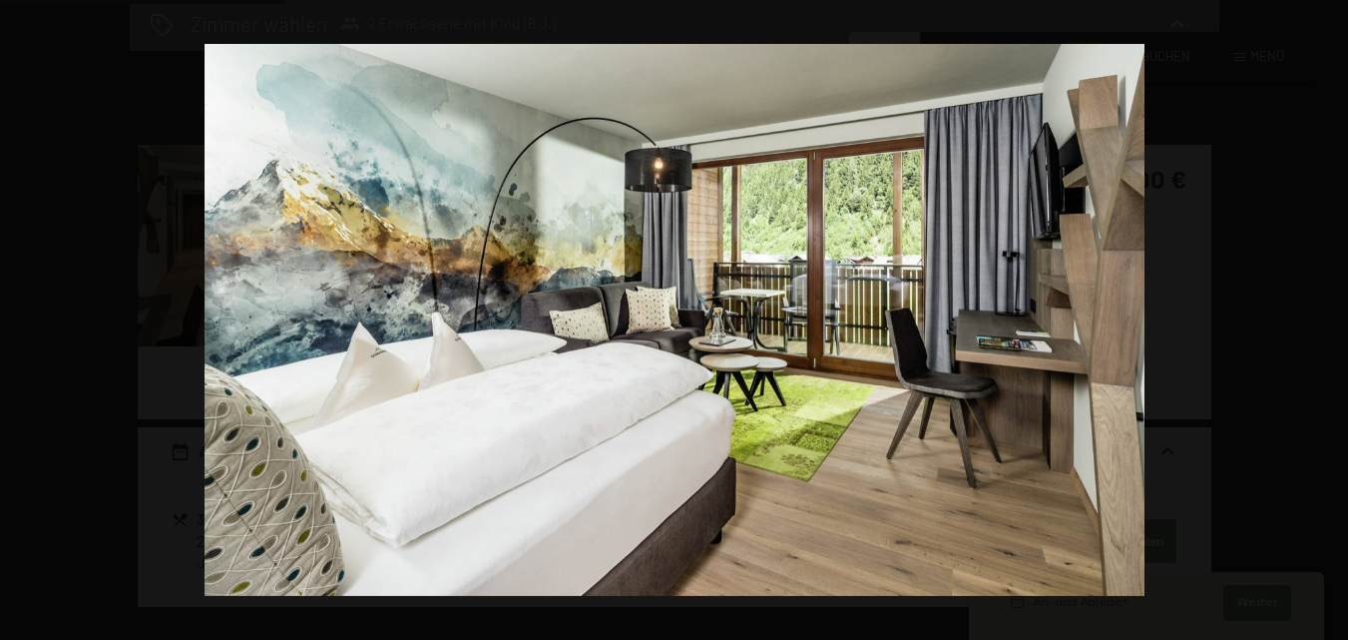
click at [1325, 319] on button "button" at bounding box center [1313, 320] width 70 height 100
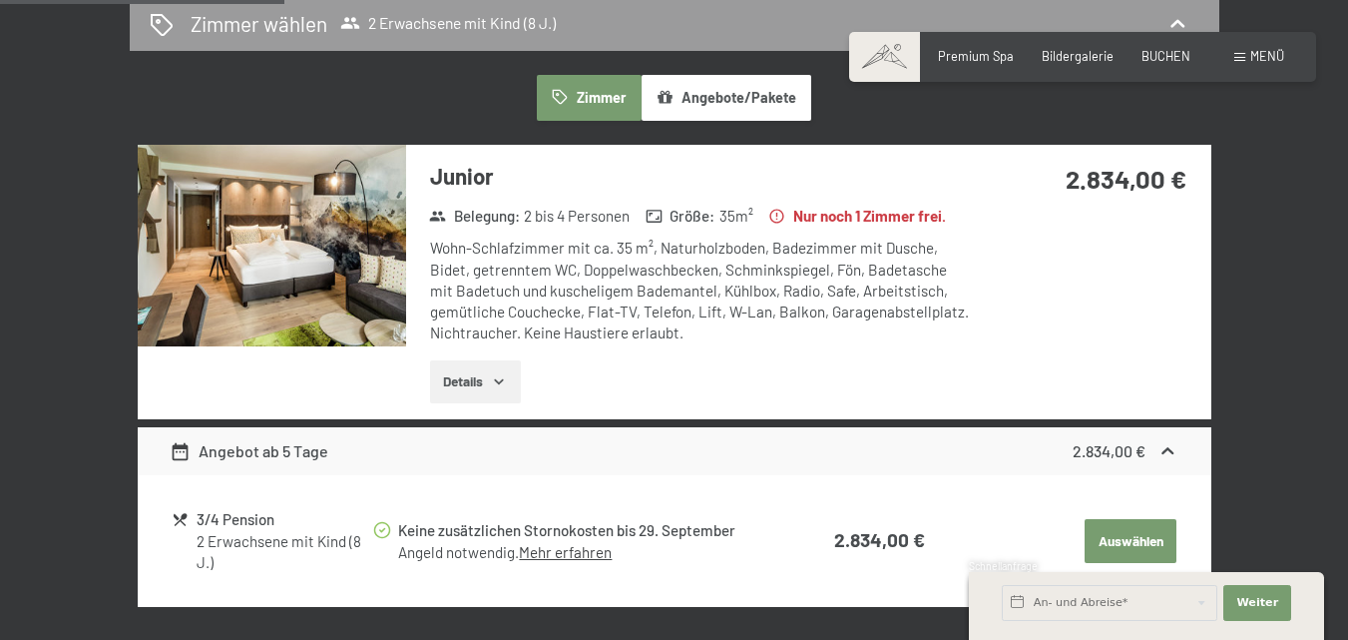
click at [0, 0] on button "button" at bounding box center [0, 0] width 0 height 0
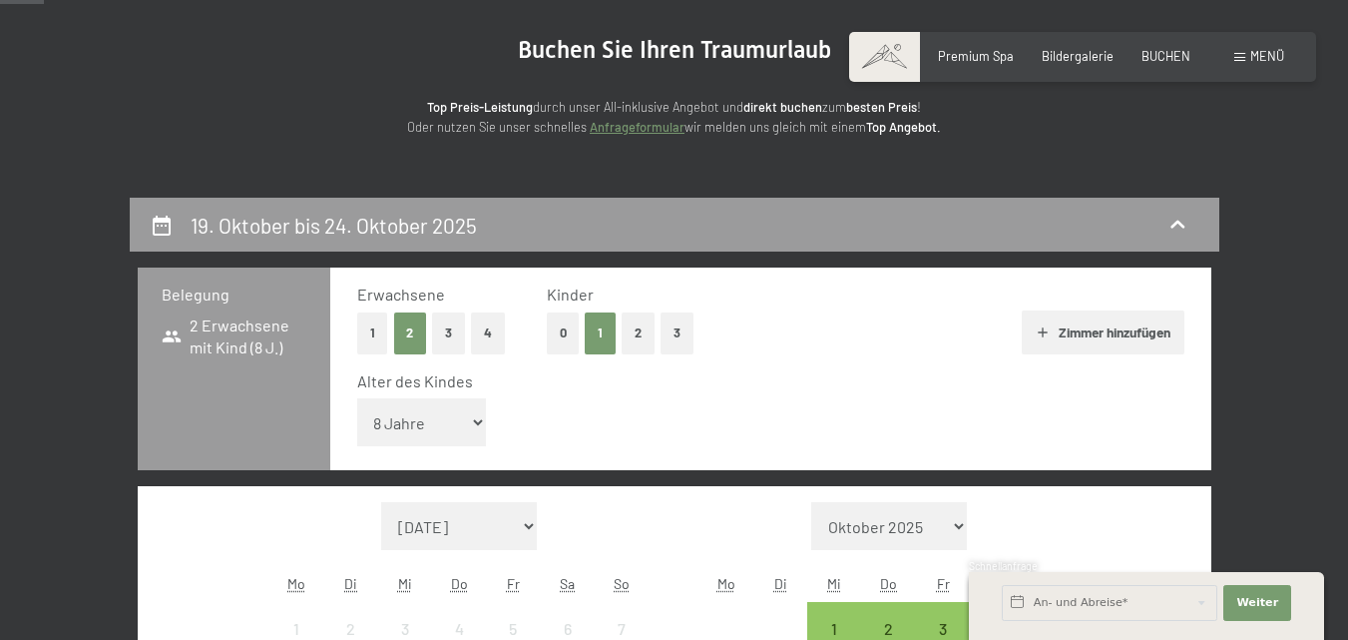
scroll to position [0, 0]
